Goal: Transaction & Acquisition: Purchase product/service

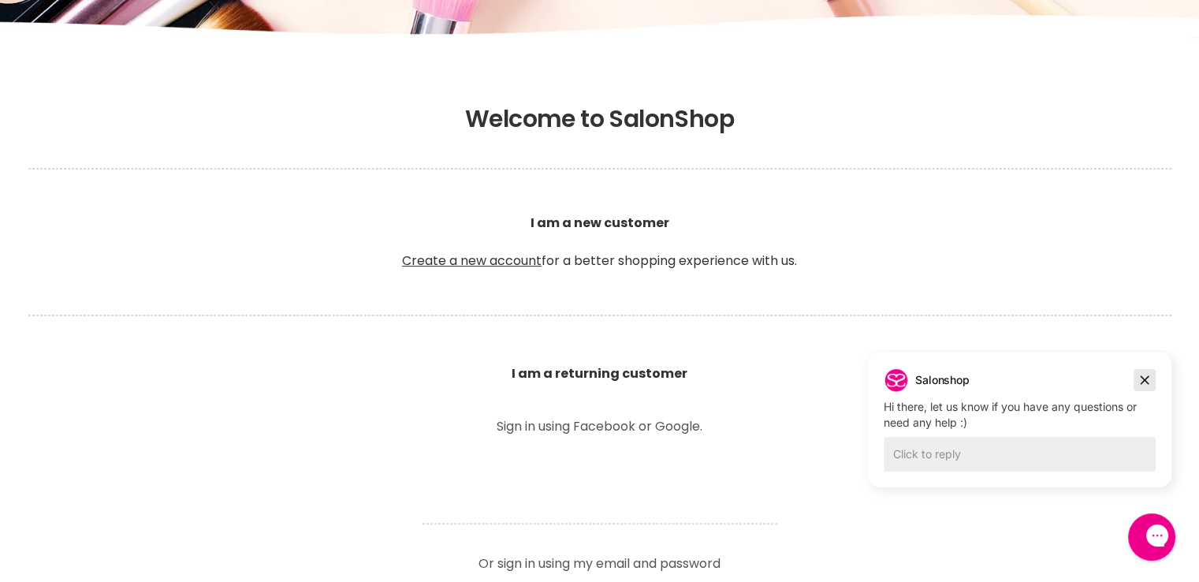
click at [1147, 371] on icon "Dismiss campaign" at bounding box center [1145, 380] width 16 height 19
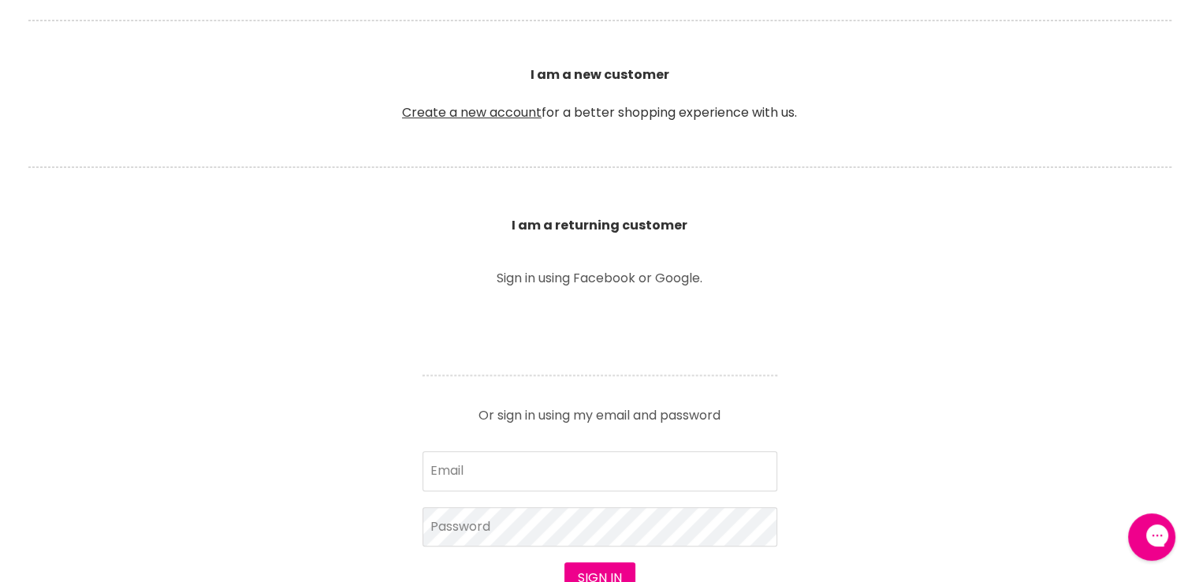
scroll to position [473, 0]
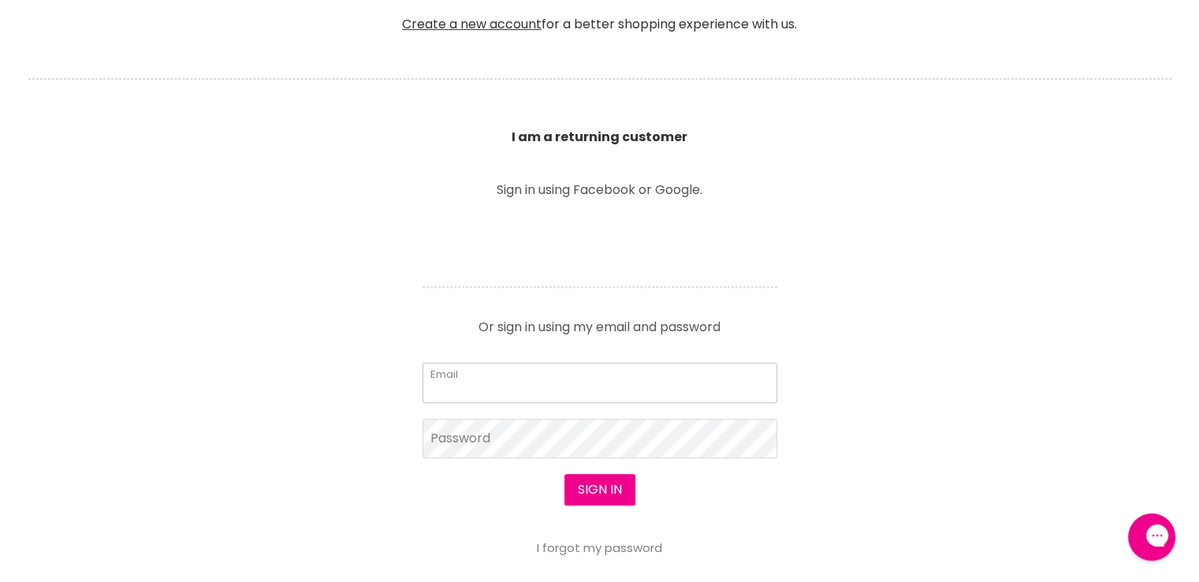
click at [467, 380] on input "Email" at bounding box center [600, 382] width 355 height 39
click at [508, 389] on input "Email" at bounding box center [600, 382] width 355 height 39
type input "[EMAIL_ADDRESS][DOMAIN_NAME]"
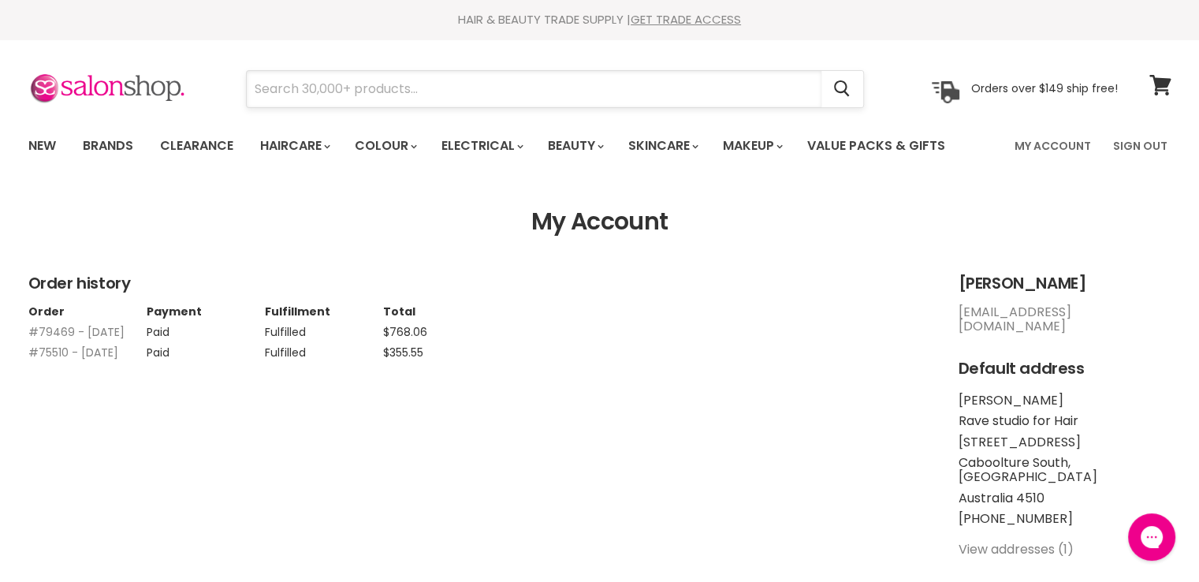
click at [315, 92] on input "Search" at bounding box center [534, 89] width 575 height 36
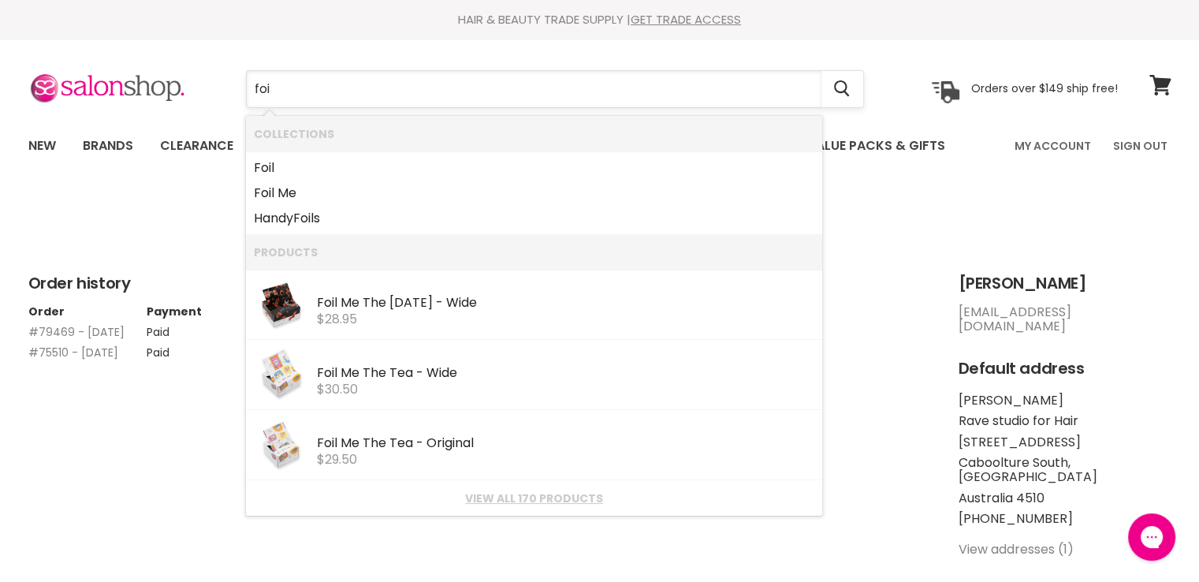
type input "foil"
click at [394, 301] on div "Foil Me The [DATE] - Wide" at bounding box center [566, 304] width 498 height 17
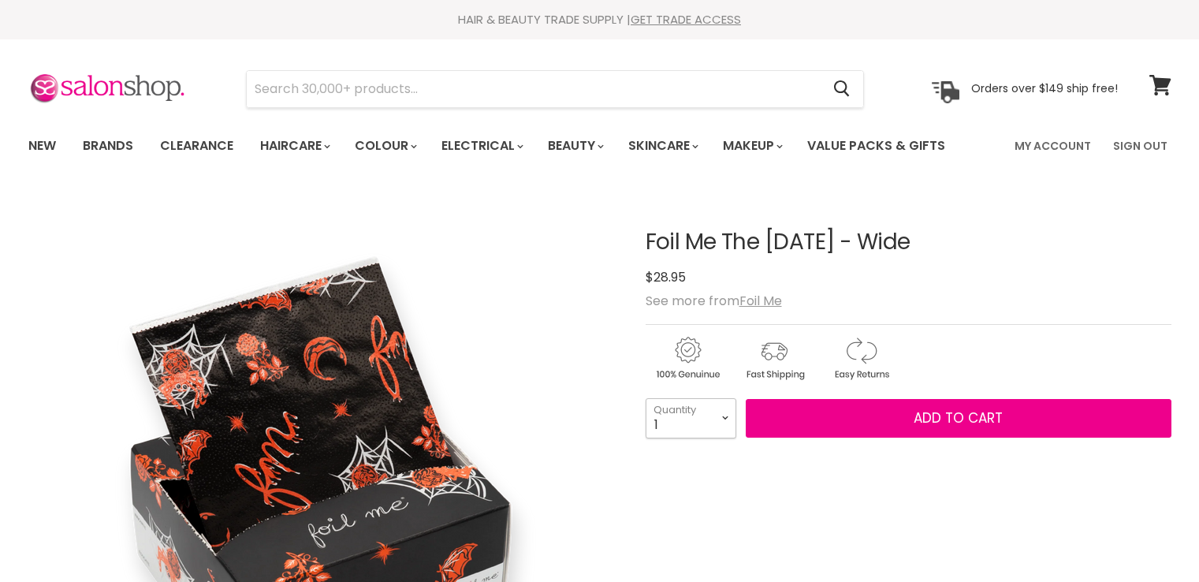
click at [726, 412] on select "1 2 3 4 5 6 7 8 9 10+" at bounding box center [691, 417] width 91 height 39
select select "2"
click at [646, 398] on select "1 2 3 4 5 6 7 8 9 10+" at bounding box center [691, 417] width 91 height 39
type input "2"
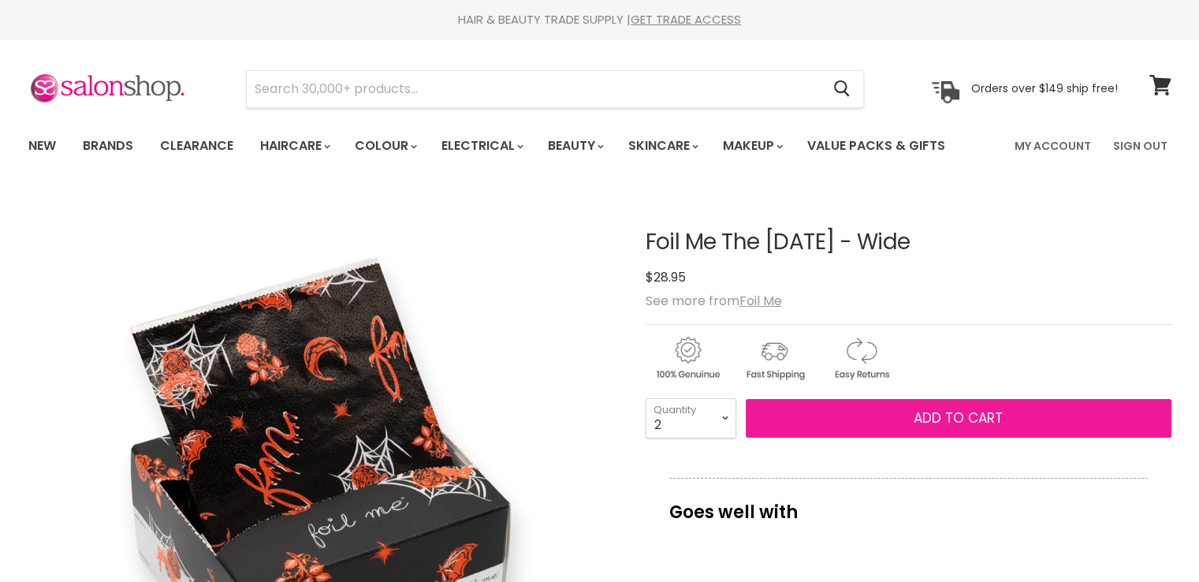
click at [934, 416] on span "Add to cart" at bounding box center [958, 418] width 89 height 19
click at [882, 420] on button "Add to cart" at bounding box center [959, 418] width 426 height 39
